Goal: Find specific page/section: Find specific page/section

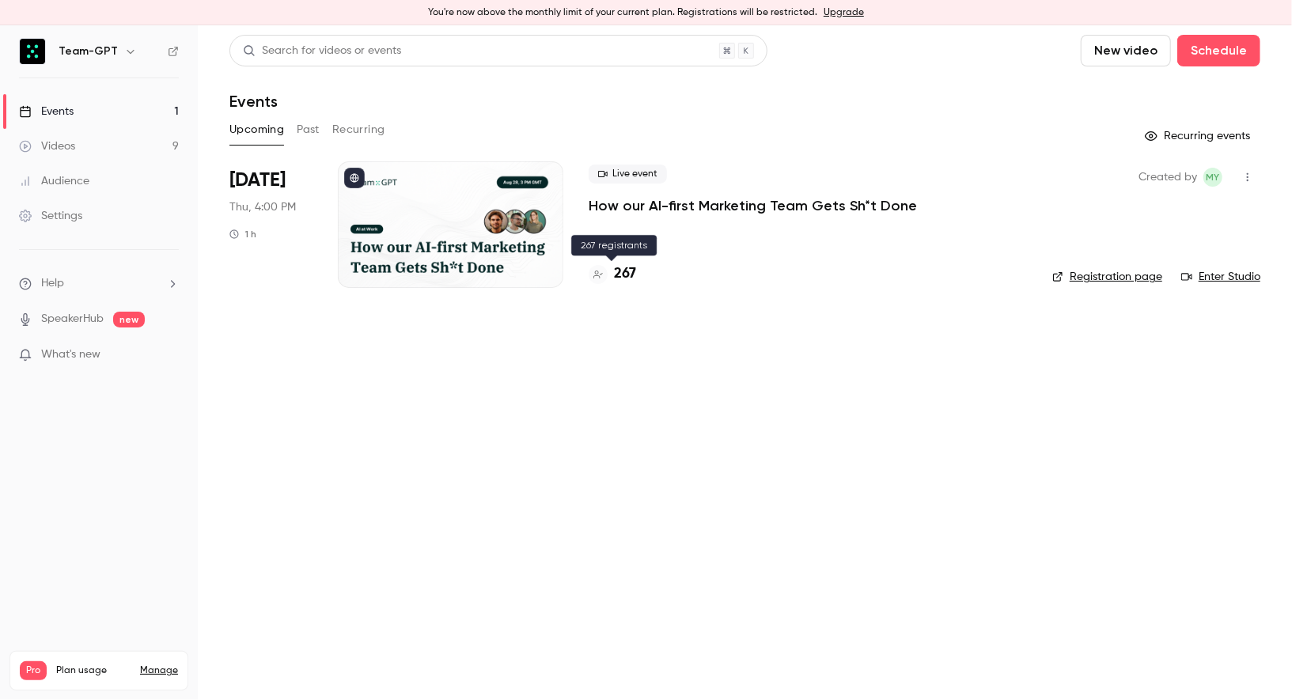
click at [620, 275] on h4 "267" at bounding box center [625, 274] width 22 height 21
